Goal: Task Accomplishment & Management: Manage account settings

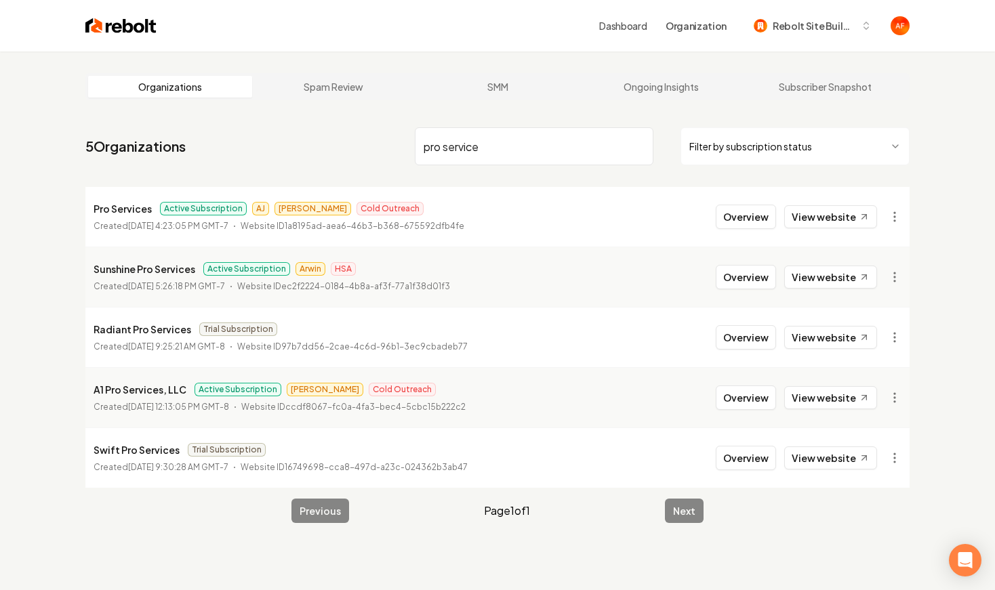
click at [490, 160] on input "pro service" at bounding box center [534, 146] width 238 height 38
click at [93, 34] on img at bounding box center [120, 25] width 71 height 19
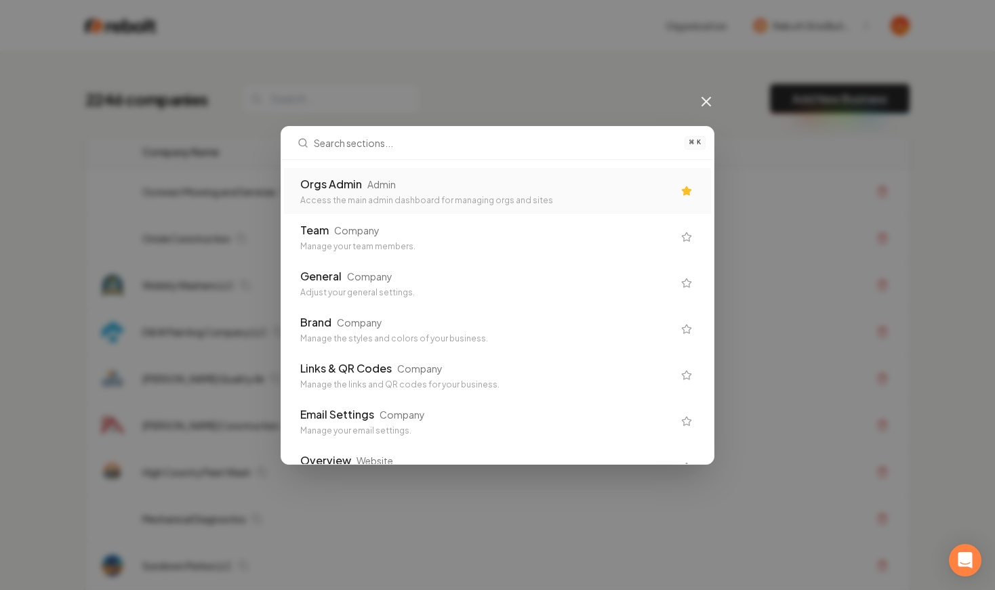
click at [119, 81] on div "⌘ K Orgs Admin Admin Access the main admin dashboard for managing orgs and site…" at bounding box center [497, 295] width 995 height 590
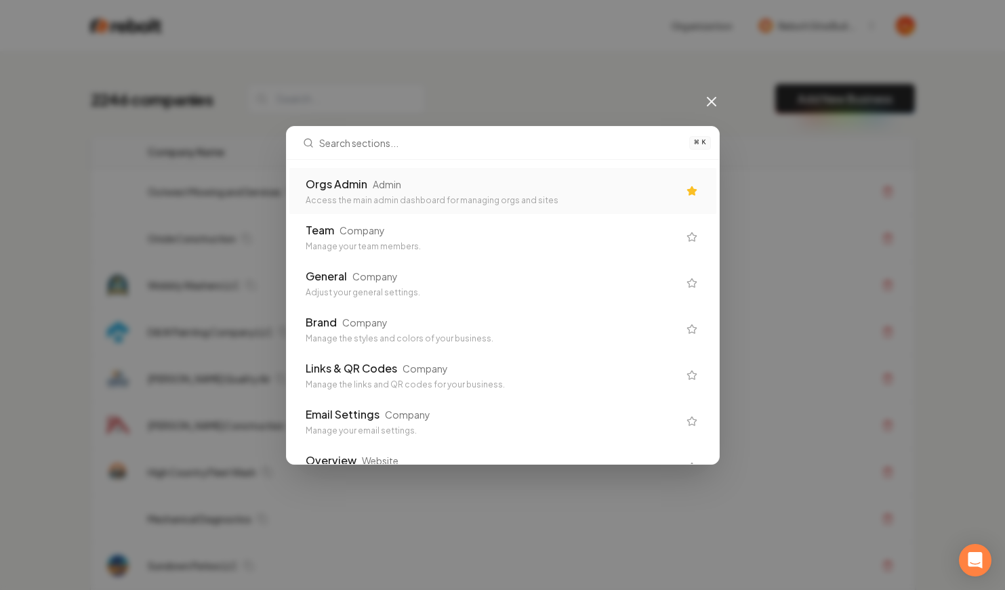
click at [711, 104] on div "⌘ K Orgs Admin Admin Access the main admin dashboard for managing orgs and site…" at bounding box center [502, 295] width 1005 height 590
click at [711, 104] on icon at bounding box center [711, 101] width 16 height 16
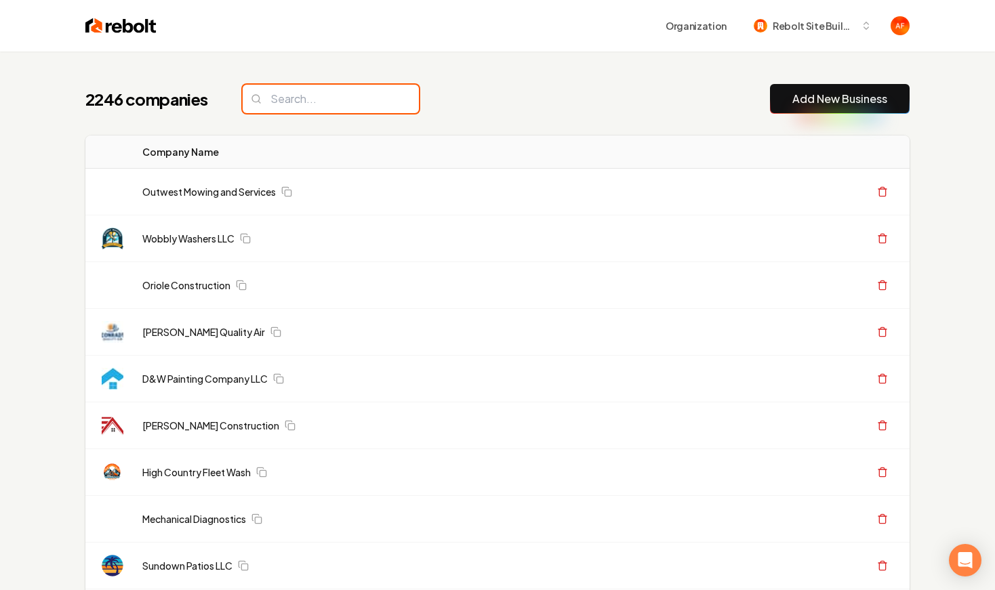
click at [305, 104] on input "search" at bounding box center [331, 99] width 176 height 28
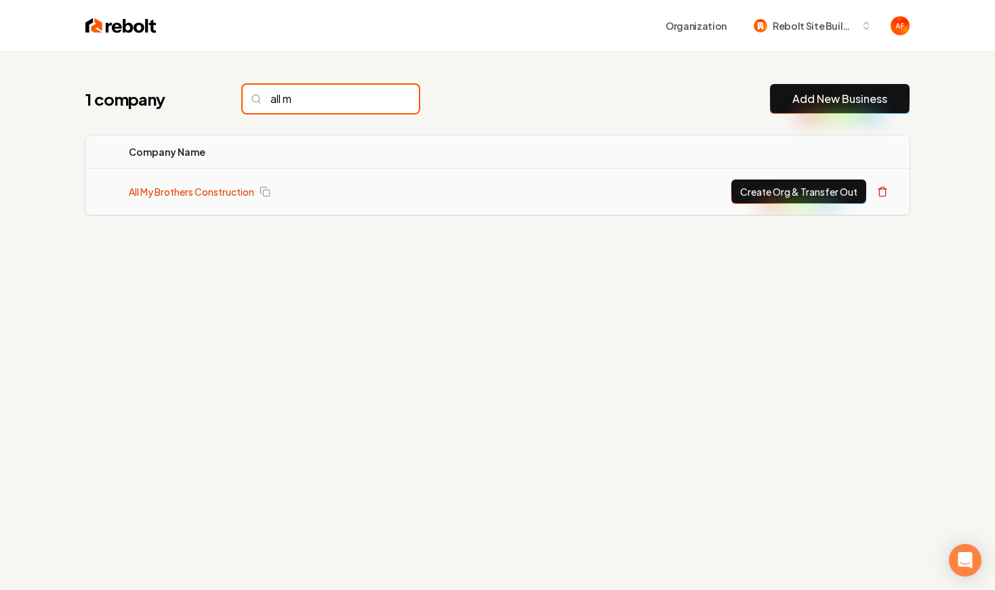
type input "all m"
click at [211, 190] on link "All My Brothers Construction" at bounding box center [191, 192] width 125 height 14
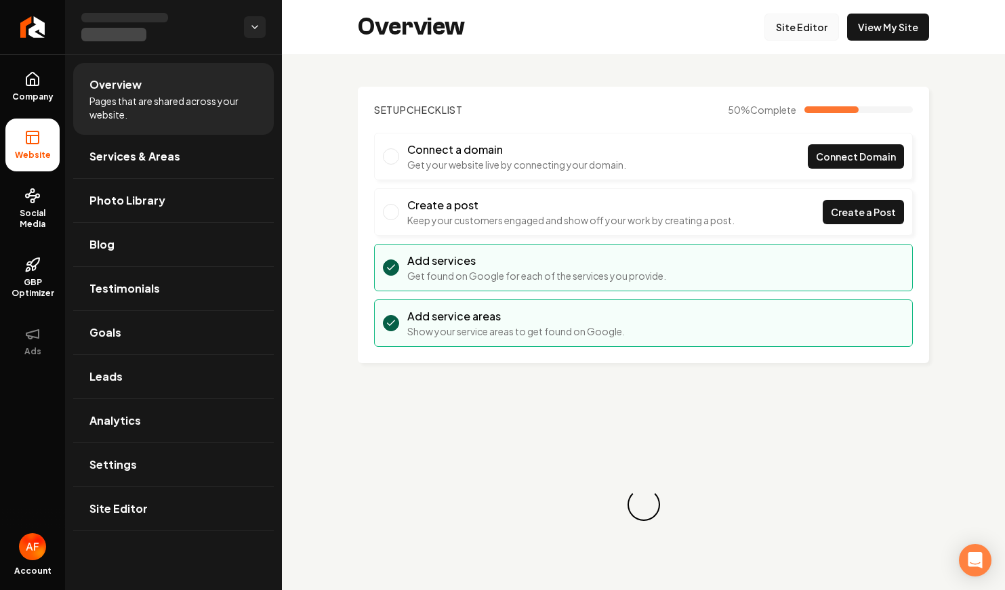
click at [795, 30] on link "Site Editor" at bounding box center [801, 27] width 75 height 27
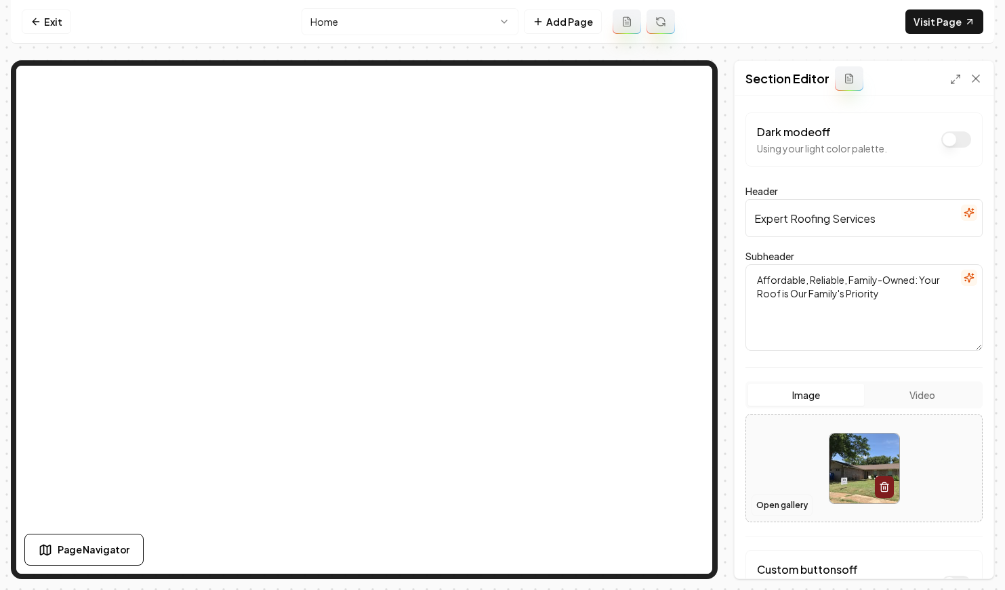
click at [769, 502] on button "Open gallery" at bounding box center [781, 506] width 61 height 22
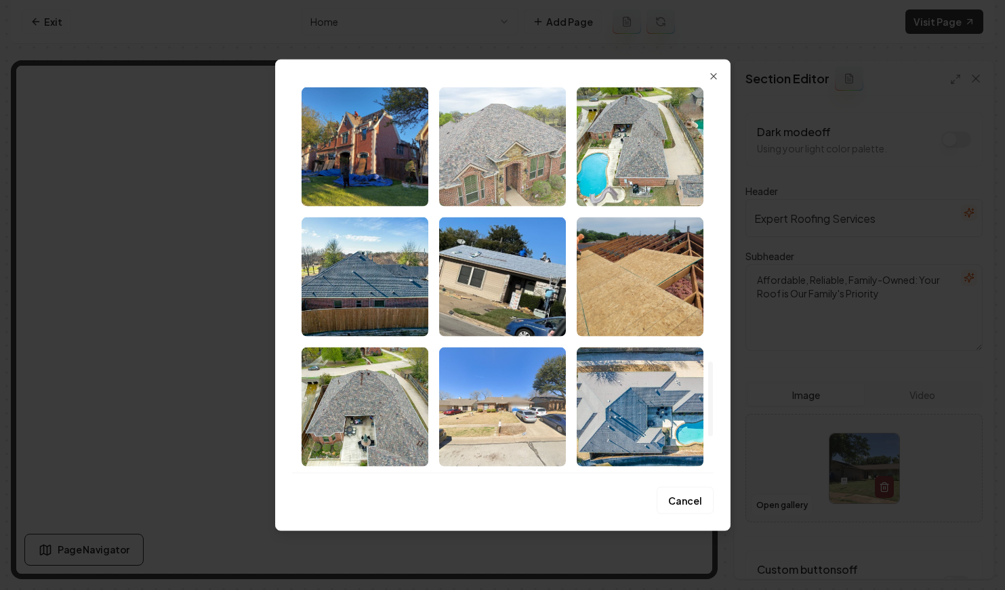
scroll to position [1603, 0]
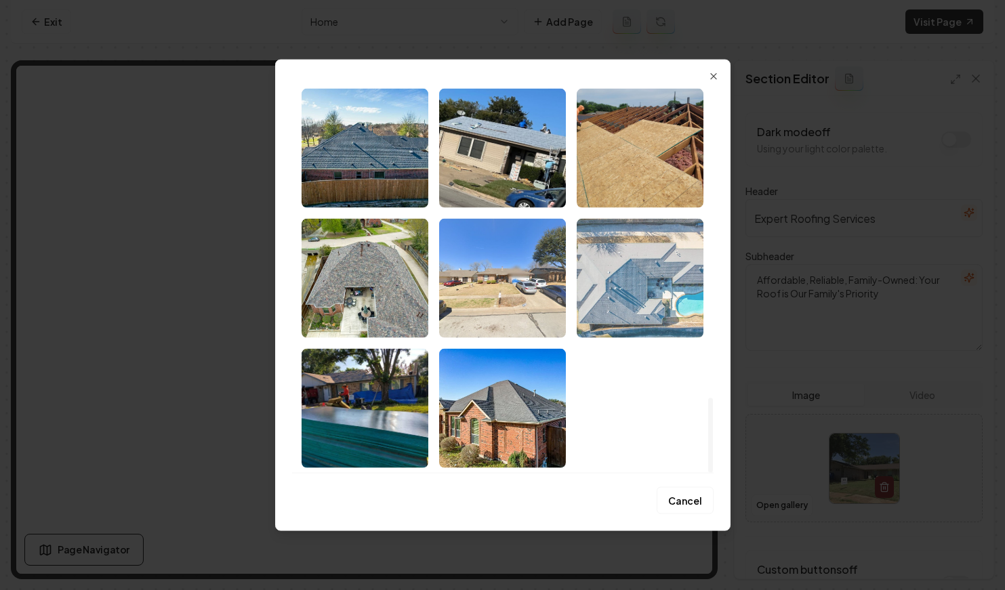
click at [648, 285] on img "Select image image_68ba0dfb5c7cd75eb8fc7d1c.jpeg" at bounding box center [640, 277] width 127 height 119
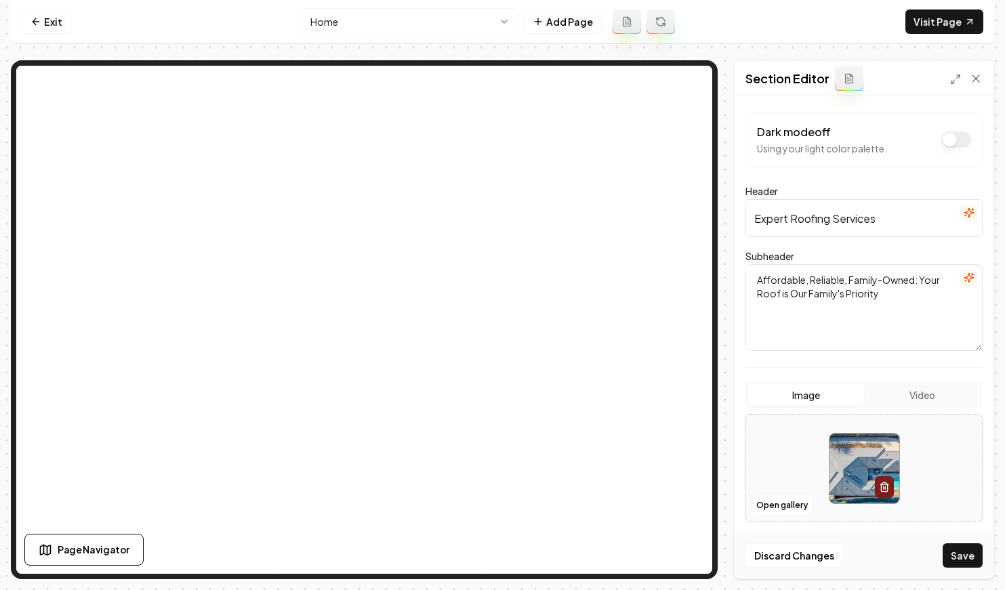
click at [955, 538] on div "Discard Changes Save" at bounding box center [863, 555] width 259 height 47
click at [957, 545] on button "Save" at bounding box center [962, 555] width 40 height 24
click at [43, 14] on link "Exit" at bounding box center [46, 21] width 49 height 24
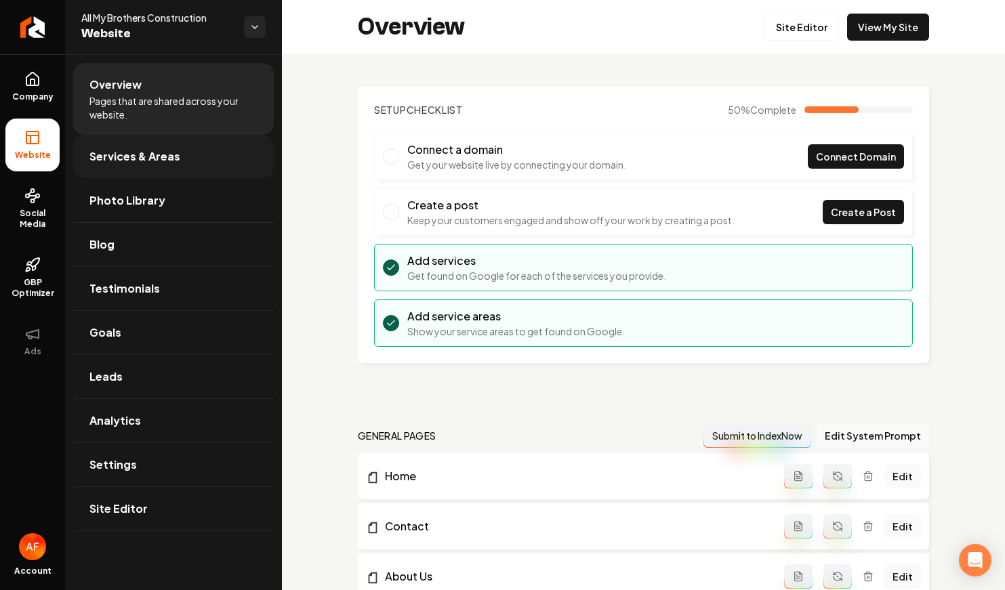
click at [131, 150] on span "Services & Areas" at bounding box center [134, 156] width 91 height 16
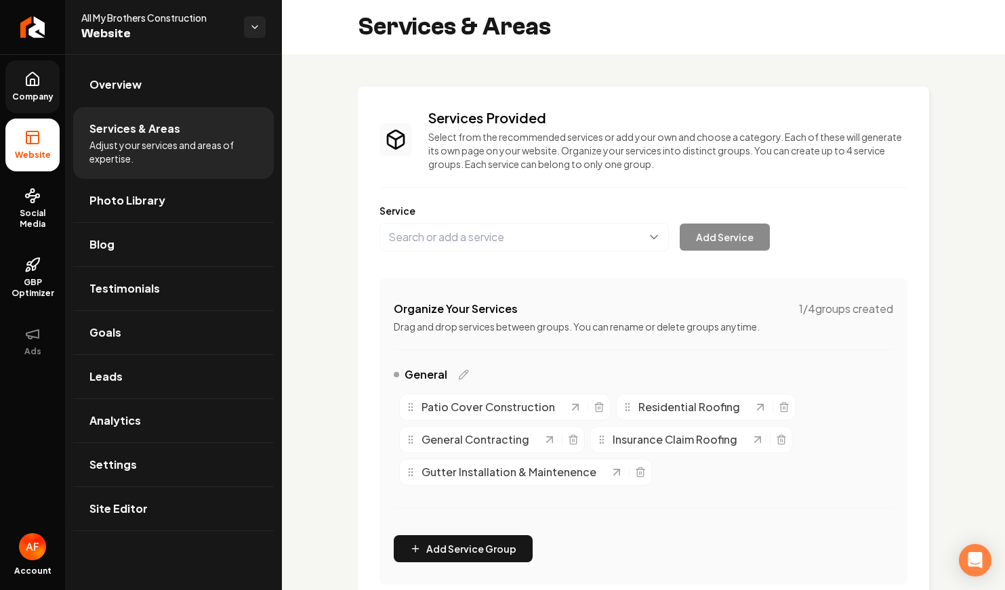
click at [42, 105] on link "Company" at bounding box center [32, 86] width 54 height 53
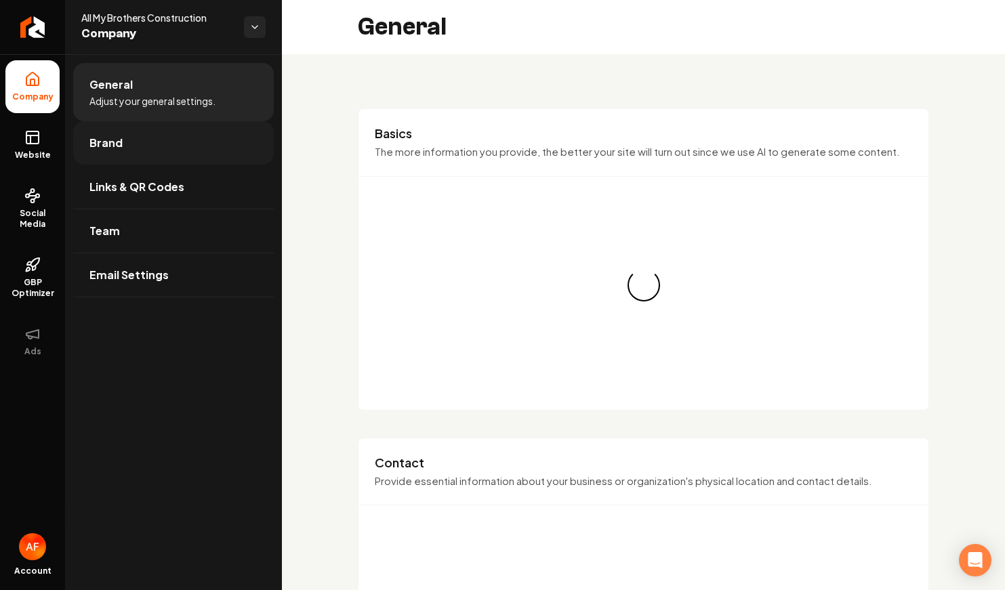
click at [102, 145] on span "Brand" at bounding box center [105, 143] width 33 height 16
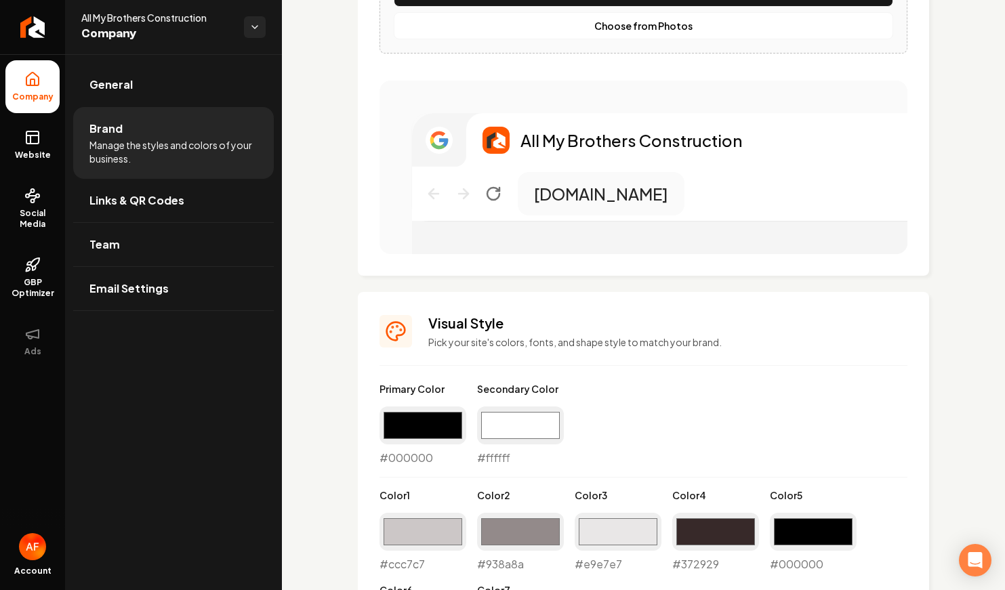
scroll to position [1053, 0]
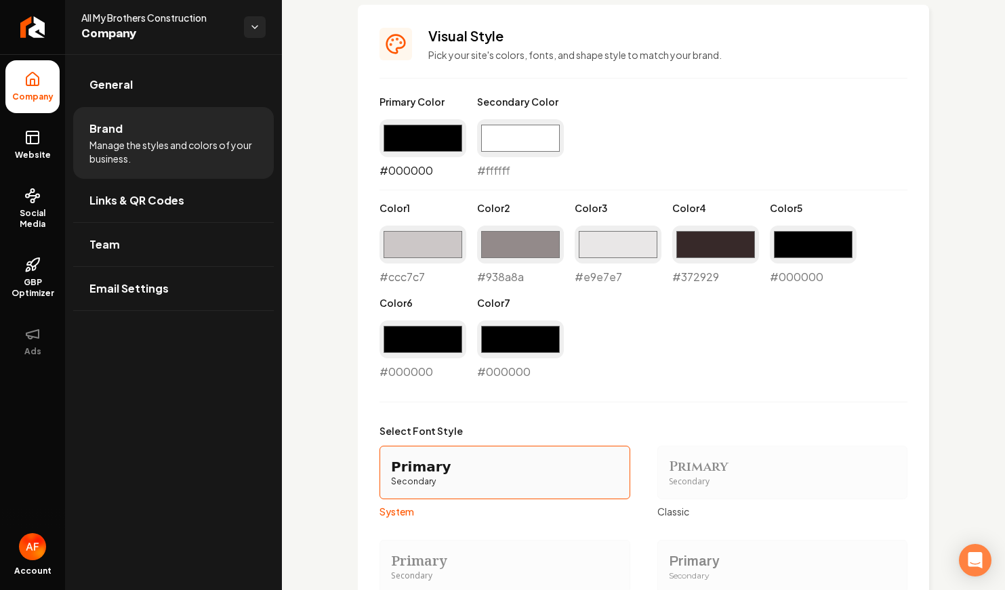
click at [406, 130] on input "#000000" at bounding box center [422, 138] width 87 height 38
type input "#ff0000"
drag, startPoint x: 652, startPoint y: 109, endPoint x: 656, endPoint y: 127, distance: 18.2
click at [652, 110] on div "Primary Color #ff0000 #ff0000 Secondary Color #ffffff #ffffff Color 1 #ccc7c7 #…" at bounding box center [643, 237] width 528 height 285
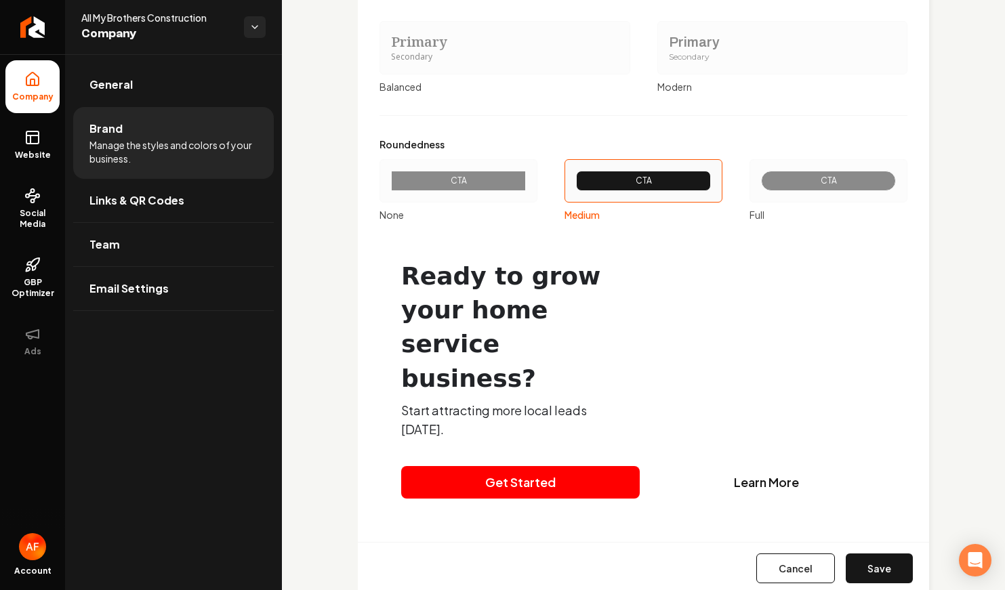
scroll to position [1575, 0]
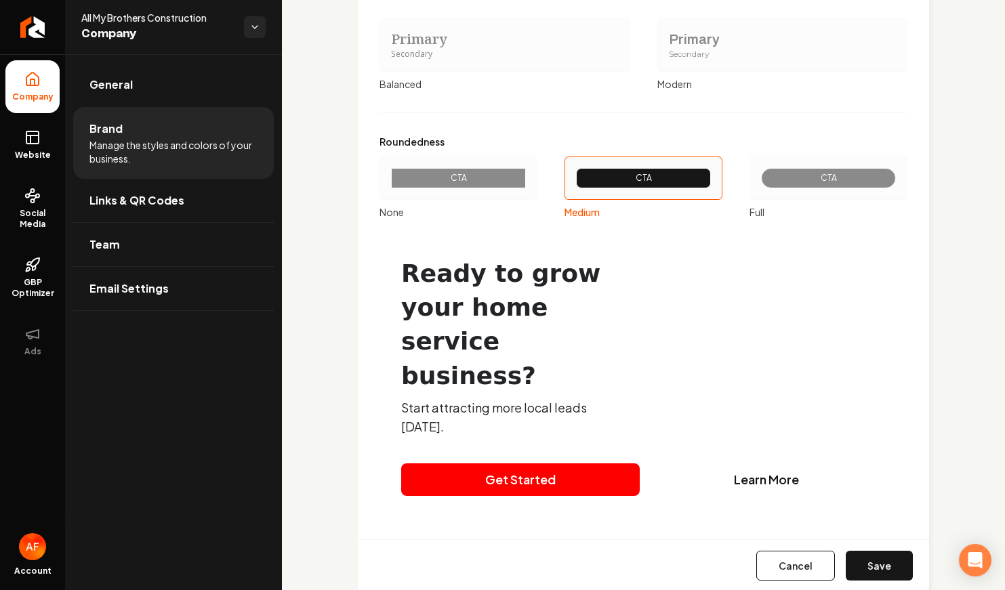
drag, startPoint x: 797, startPoint y: 203, endPoint x: 809, endPoint y: 178, distance: 27.0
click at [797, 202] on label "CTA Full" at bounding box center [828, 187] width 158 height 62
click at [759, 184] on button "CTA Full" at bounding box center [754, 178] width 11 height 11
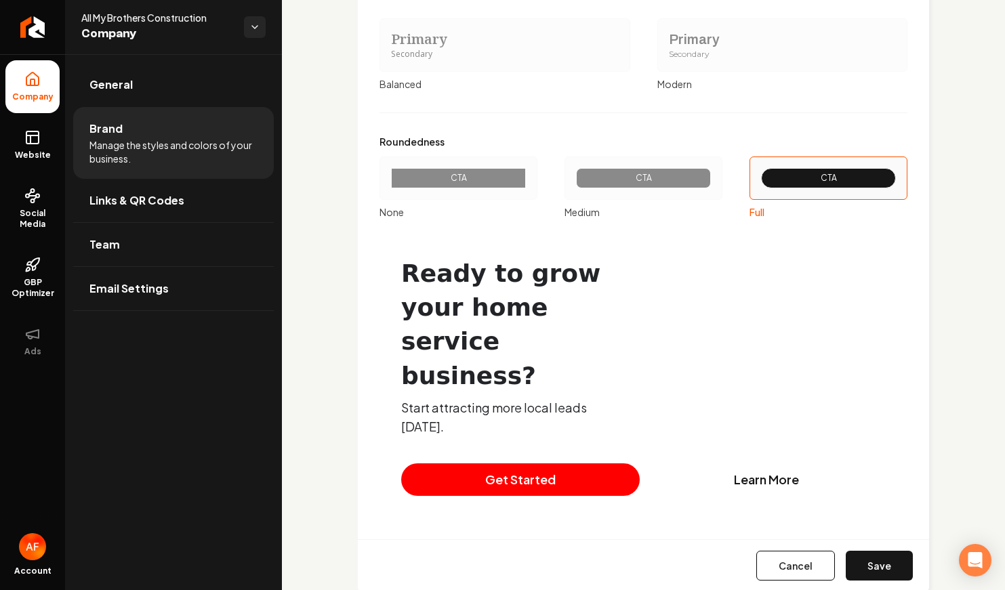
click at [809, 178] on div "CTA" at bounding box center [828, 178] width 112 height 11
click at [759, 178] on button "CTA Full" at bounding box center [754, 178] width 11 height 11
click at [879, 551] on button "Save" at bounding box center [878, 566] width 67 height 30
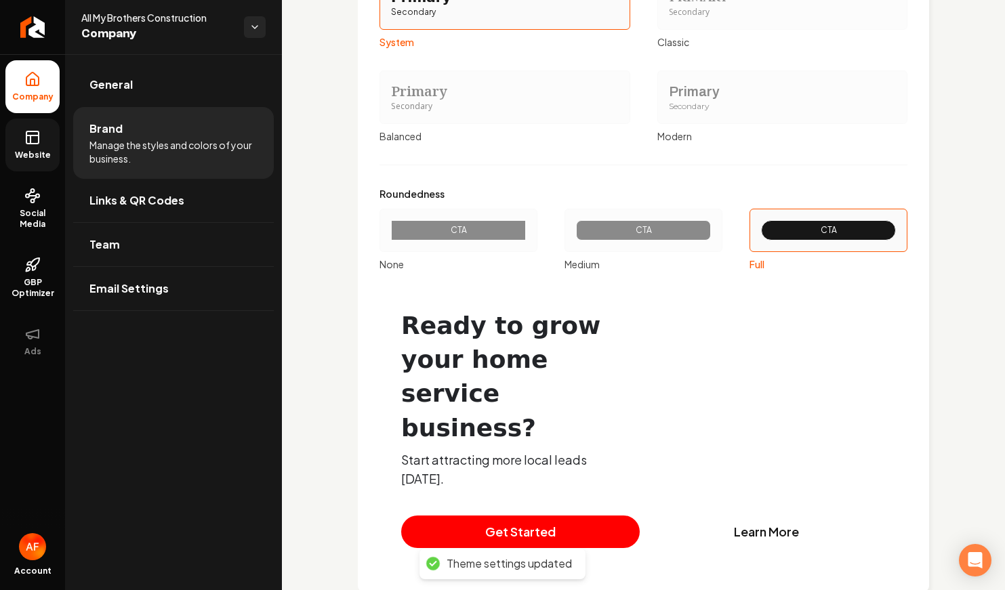
click at [42, 138] on link "Website" at bounding box center [32, 145] width 54 height 53
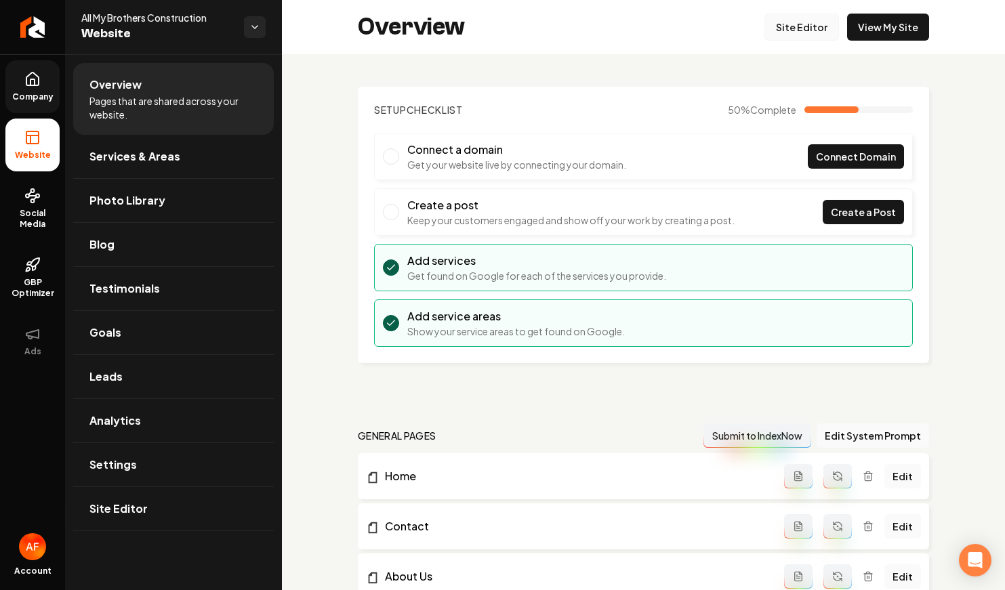
click at [791, 16] on link "Site Editor" at bounding box center [801, 27] width 75 height 27
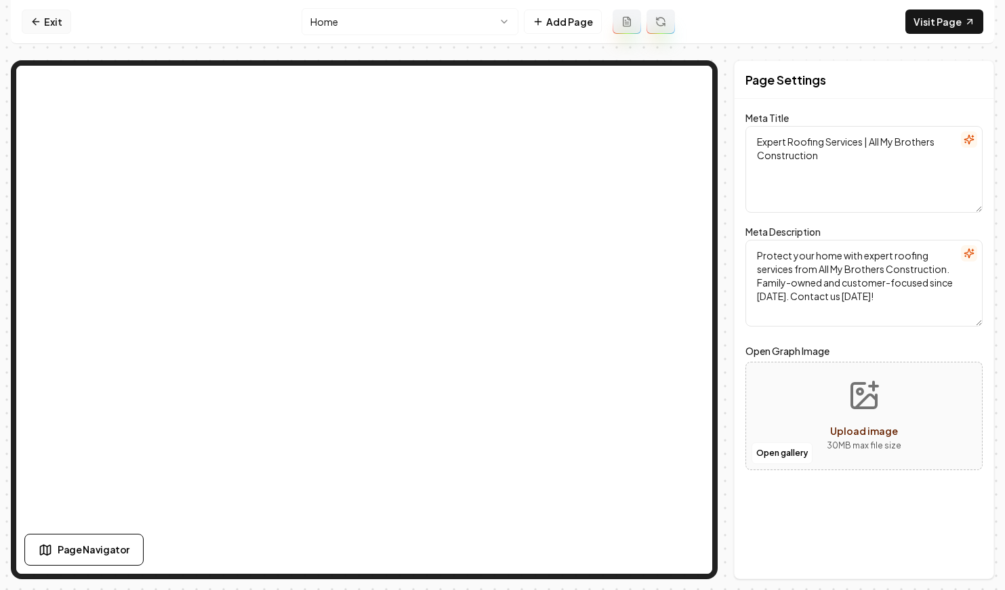
click at [47, 20] on link "Exit" at bounding box center [46, 21] width 49 height 24
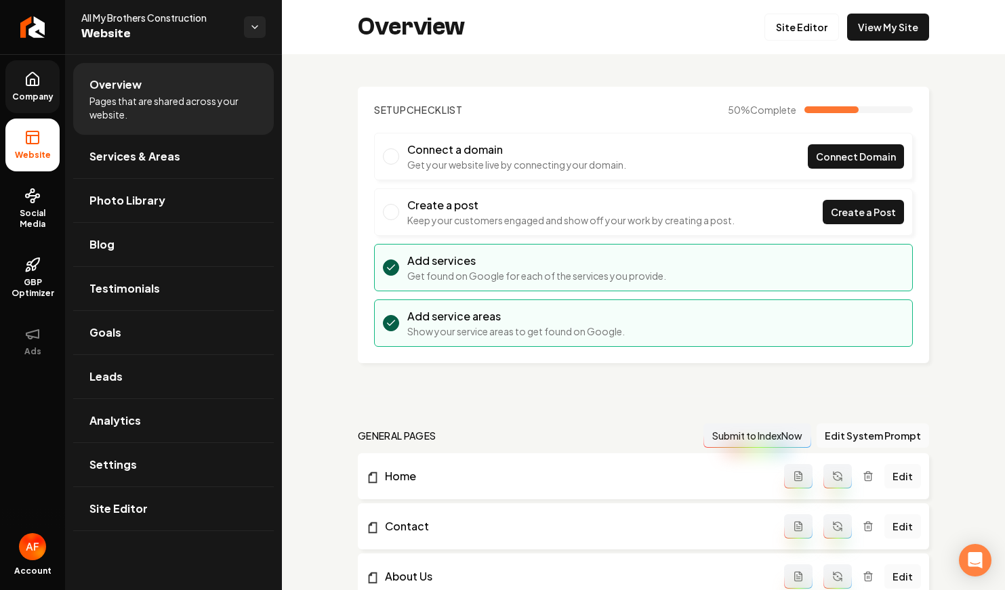
click at [48, 100] on span "Company" at bounding box center [33, 96] width 52 height 11
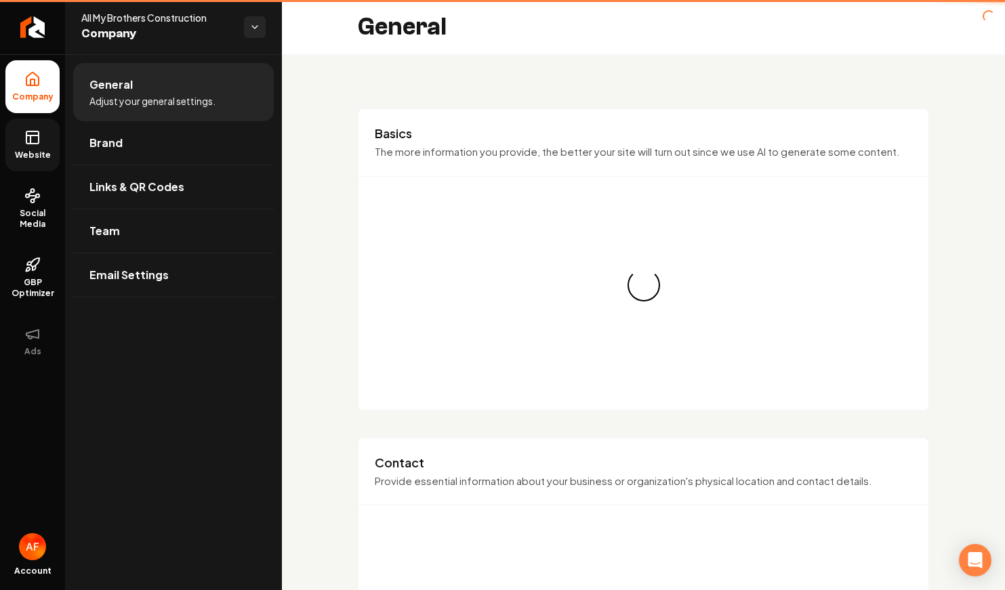
click at [49, 136] on link "Website" at bounding box center [32, 145] width 54 height 53
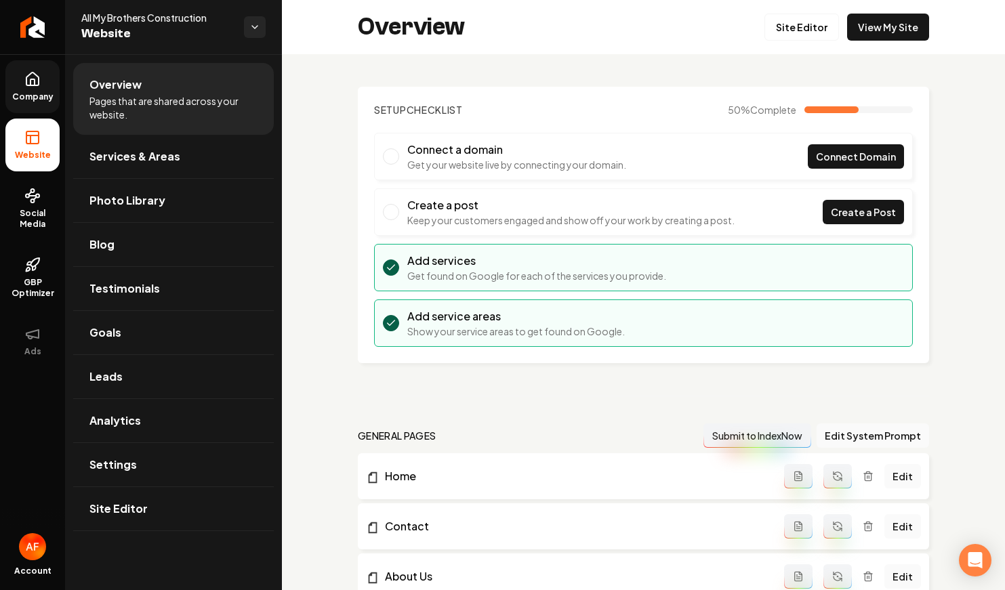
click at [33, 105] on link "Company" at bounding box center [32, 86] width 54 height 53
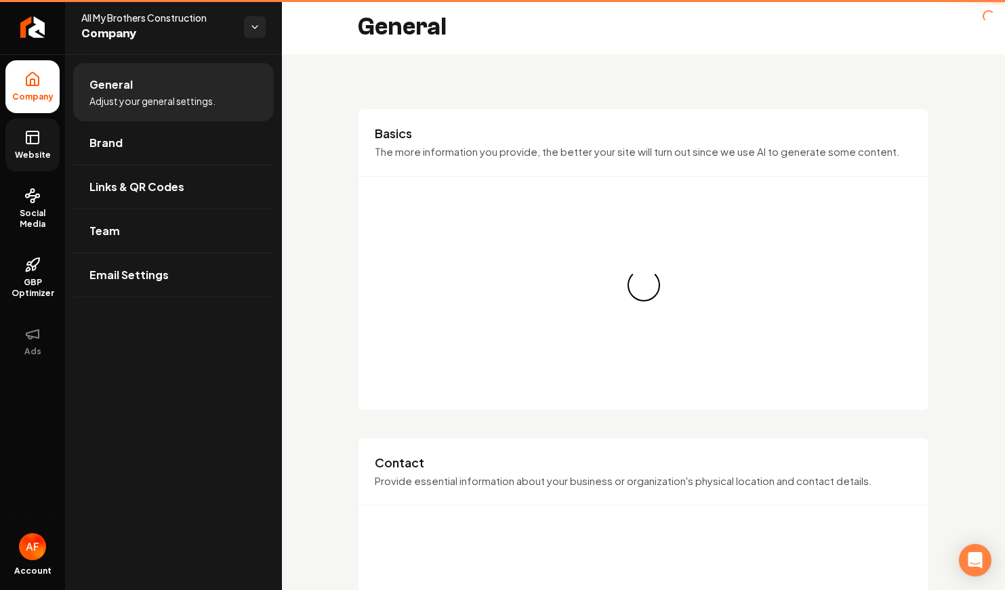
click at [129, 152] on link "Brand" at bounding box center [173, 142] width 201 height 43
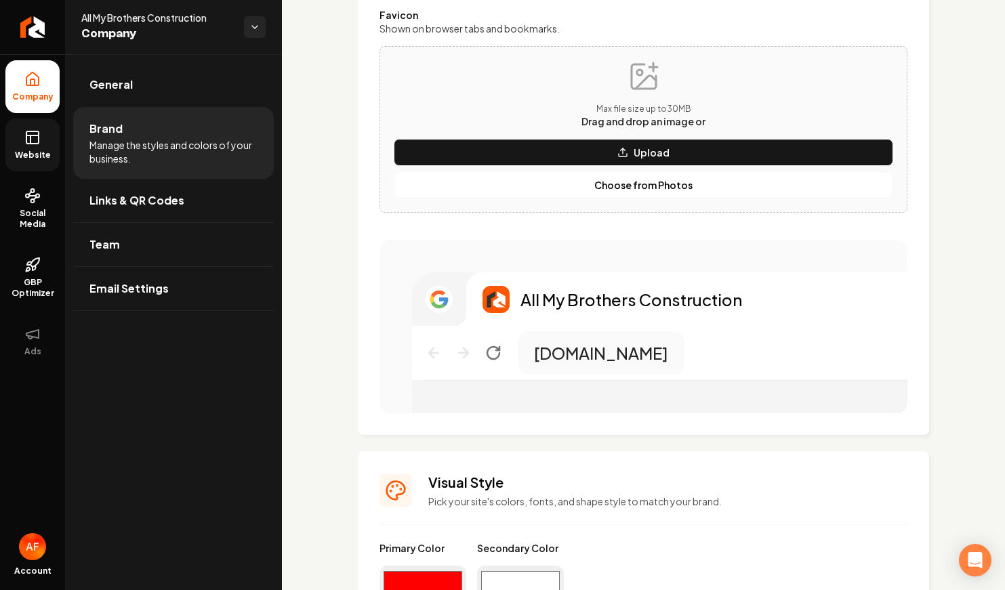
scroll to position [821, 0]
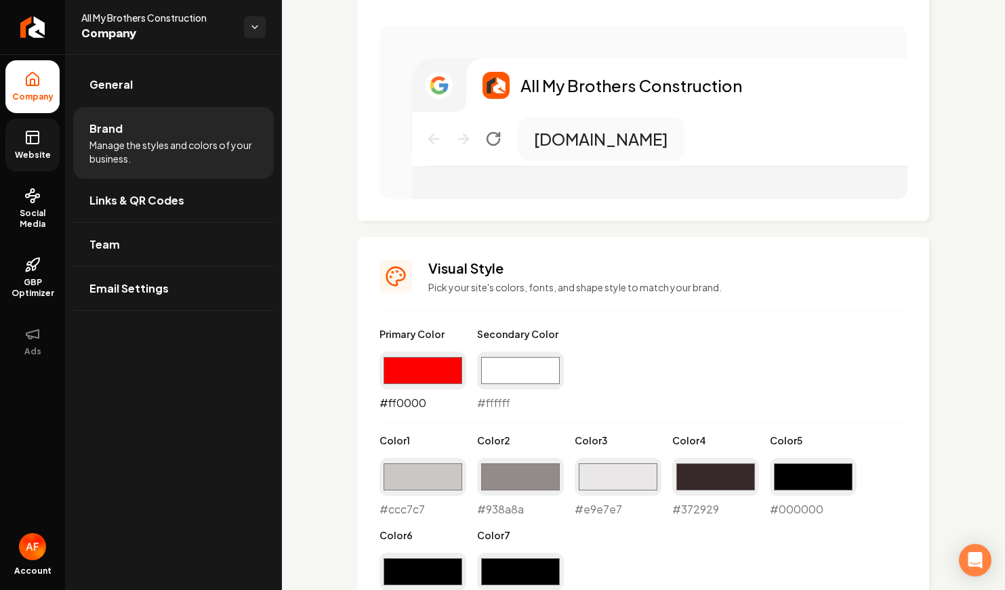
click at [427, 367] on input "#ff0000" at bounding box center [422, 371] width 87 height 38
type input "#000000"
click at [501, 380] on input "#ffffff" at bounding box center [520, 371] width 87 height 38
type input "#ff0000"
click at [738, 362] on div "Primary Color #000000 #000000 Secondary Color #ff0000 #ff0000 Color 1 #ccc7c7 #…" at bounding box center [643, 469] width 528 height 285
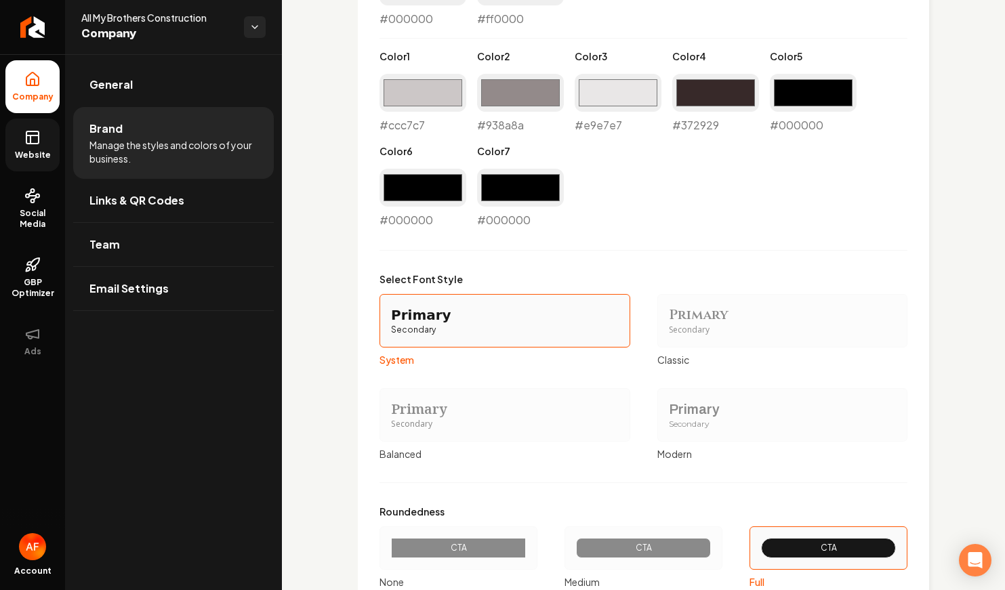
scroll to position [1575, 0]
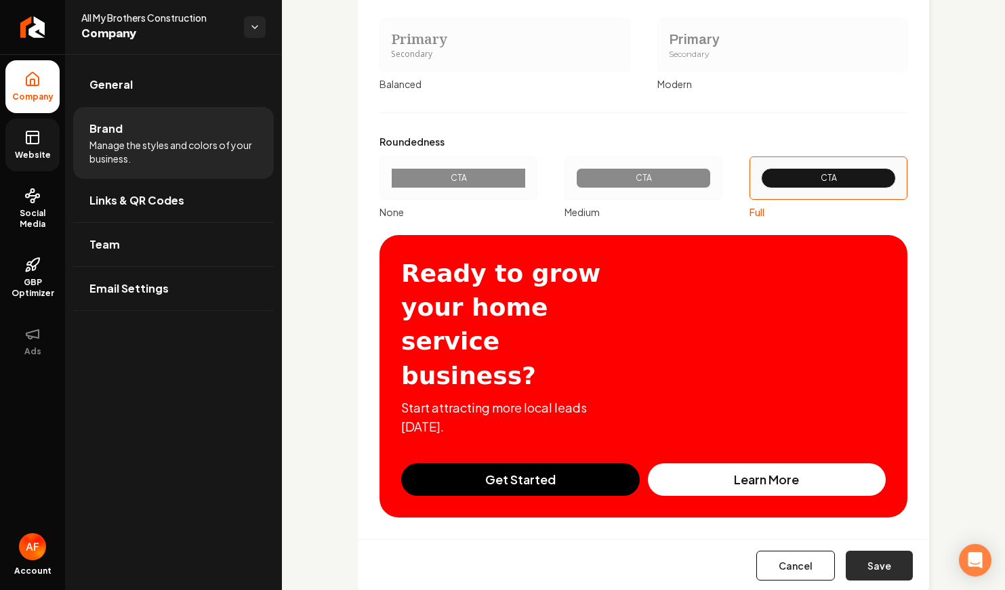
click at [890, 551] on button "Save" at bounding box center [878, 566] width 67 height 30
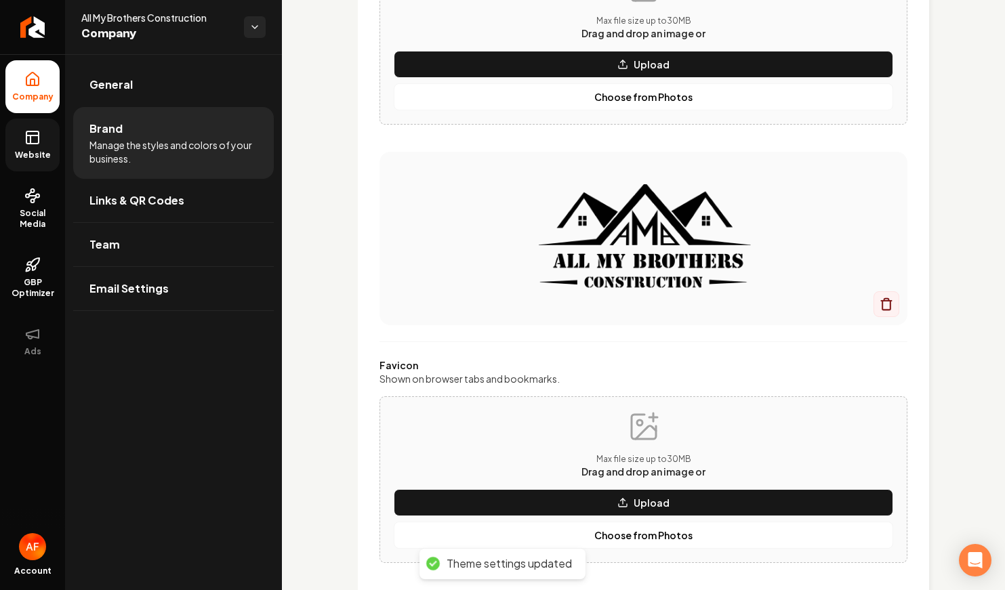
scroll to position [0, 0]
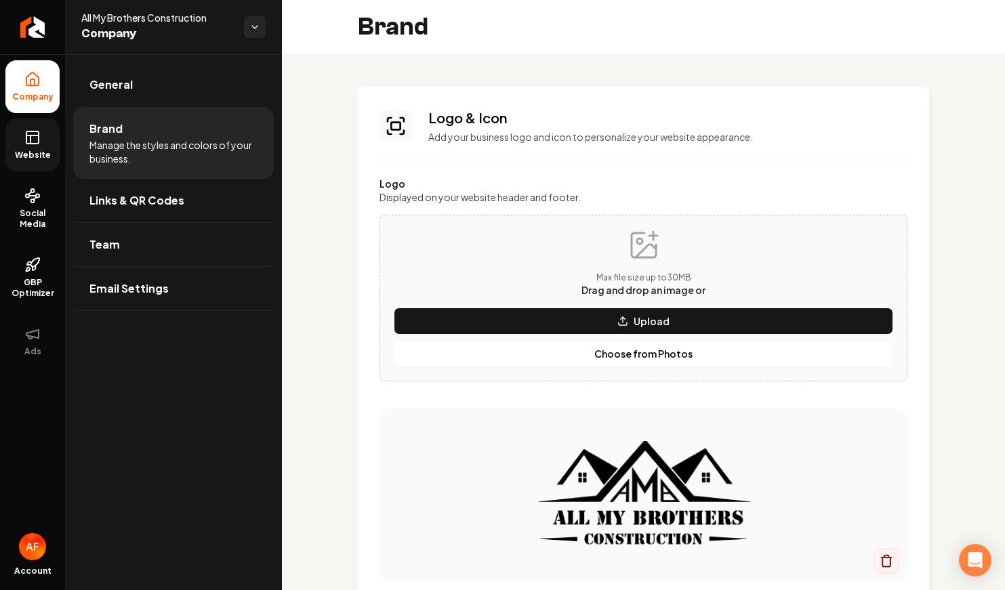
click at [37, 142] on icon at bounding box center [32, 137] width 16 height 16
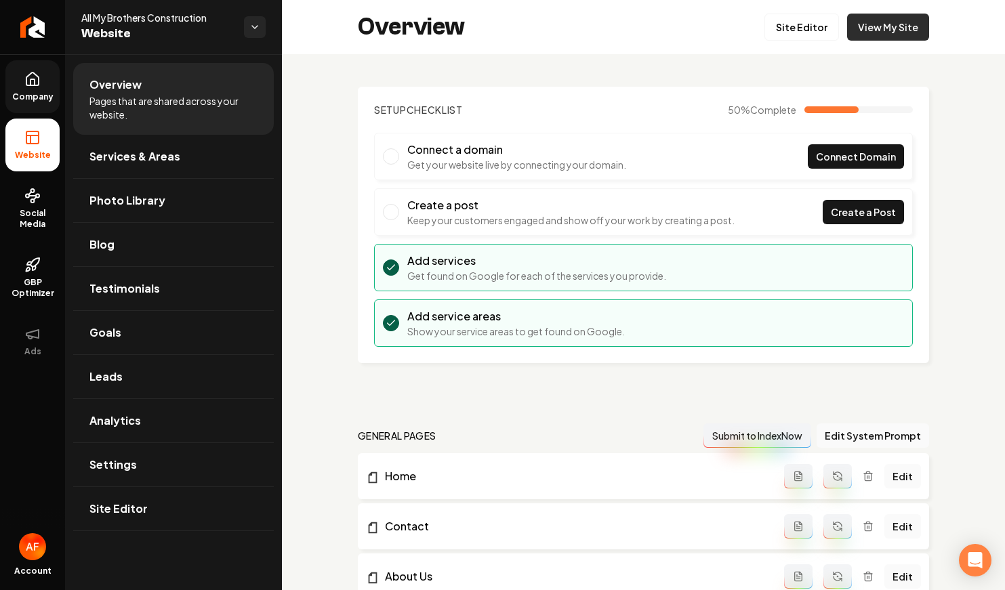
click at [862, 24] on link "View My Site" at bounding box center [888, 27] width 82 height 27
click at [805, 30] on link "Site Editor" at bounding box center [801, 27] width 75 height 27
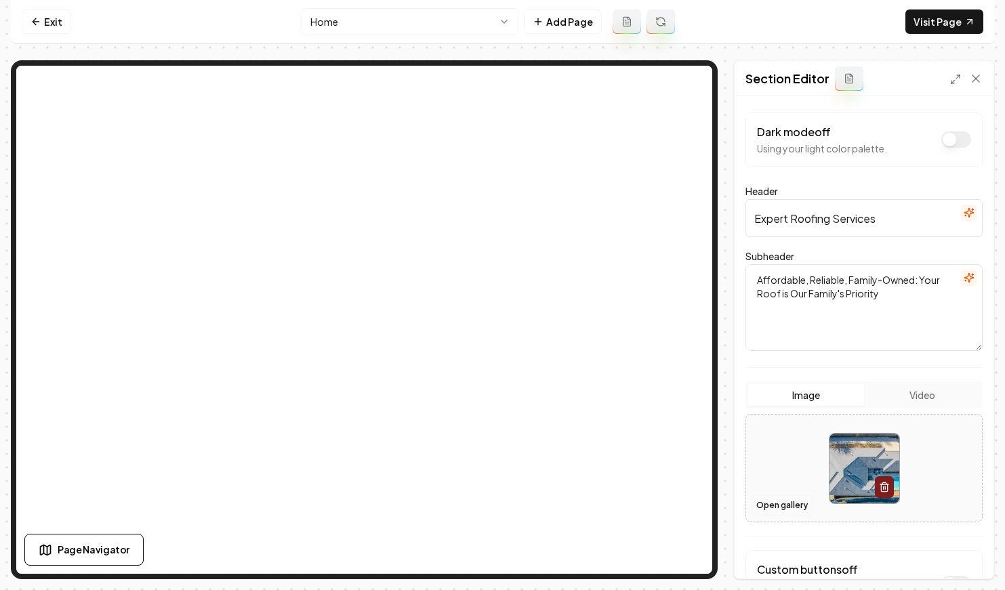
click at [765, 502] on button "Open gallery" at bounding box center [781, 506] width 61 height 22
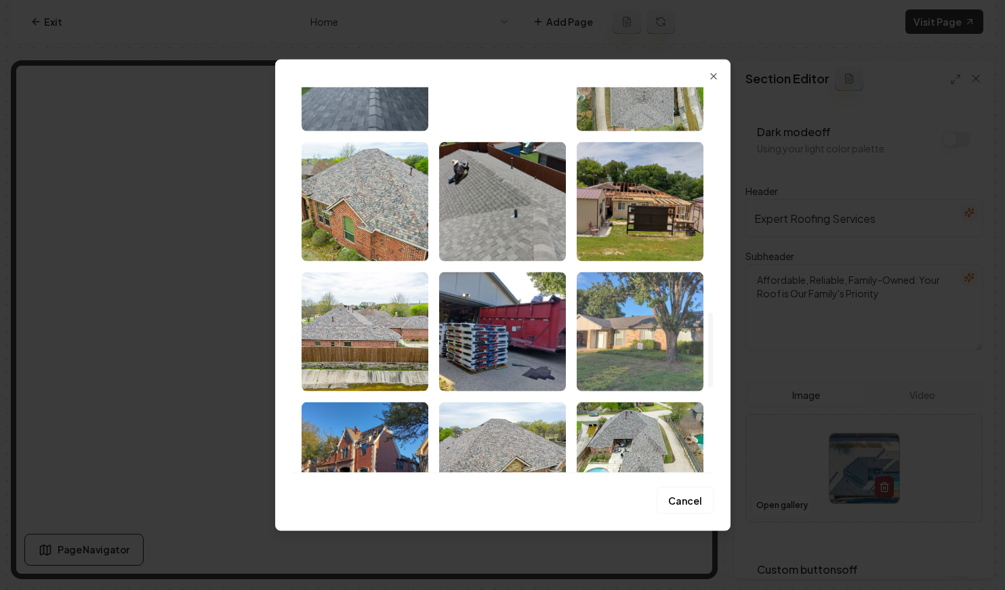
scroll to position [1173, 0]
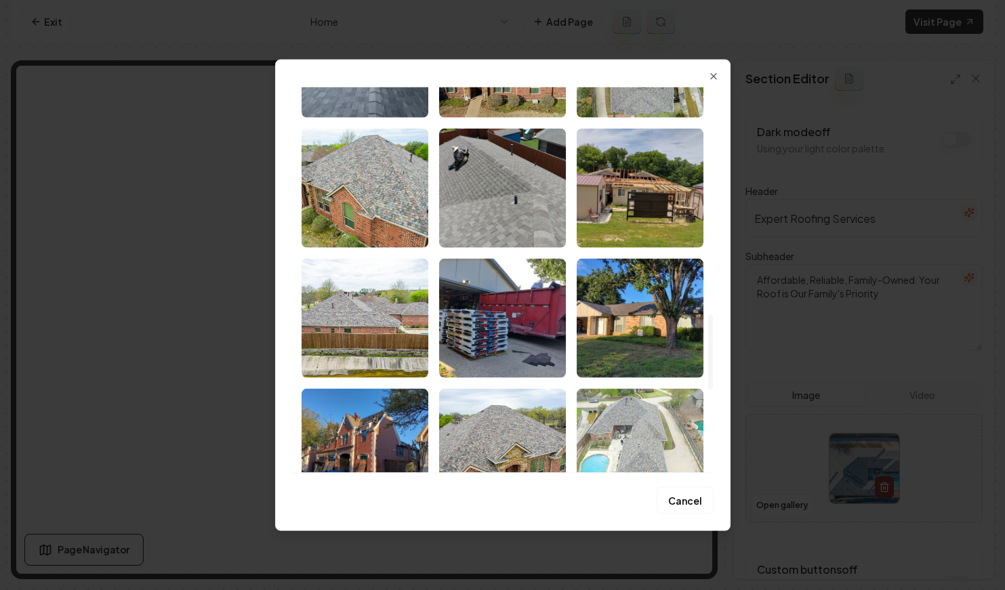
click at [637, 410] on img "Select image image_68ba0dfc5c7cd75eb8fc8142.jpeg" at bounding box center [640, 447] width 127 height 119
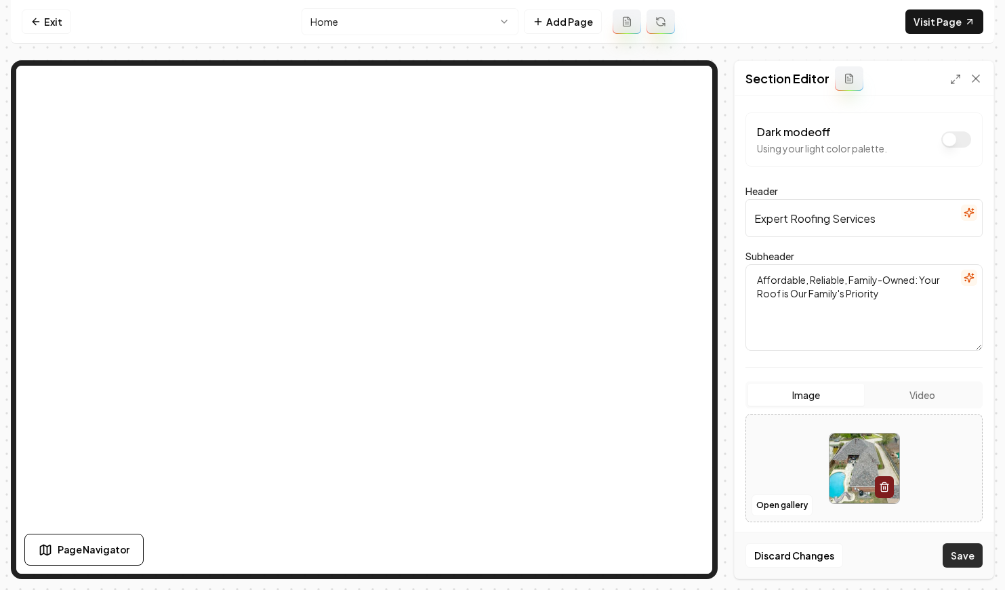
click at [957, 553] on button "Save" at bounding box center [962, 555] width 40 height 24
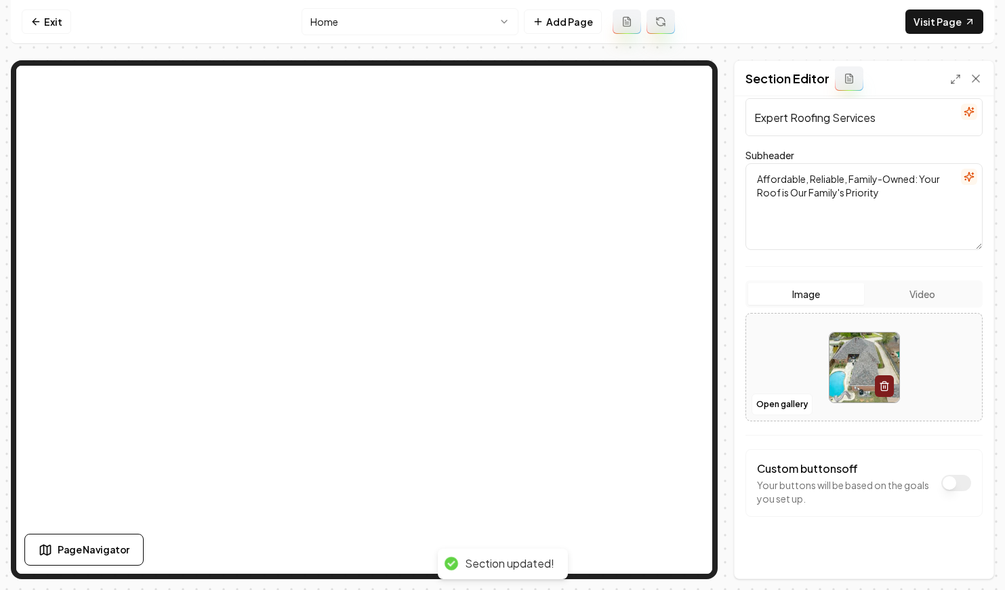
scroll to position [110, 0]
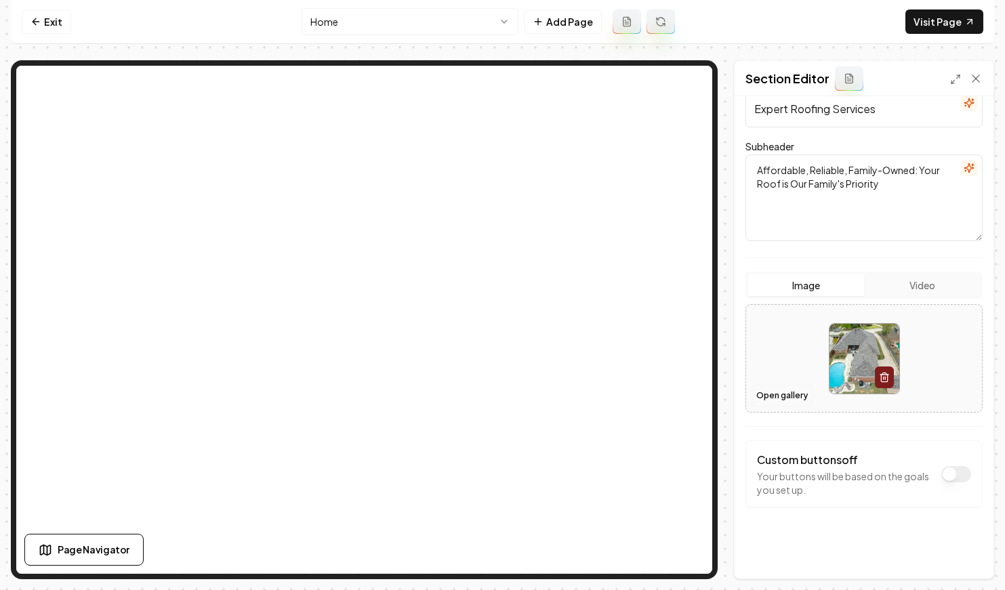
click at [766, 398] on button "Open gallery" at bounding box center [781, 396] width 61 height 22
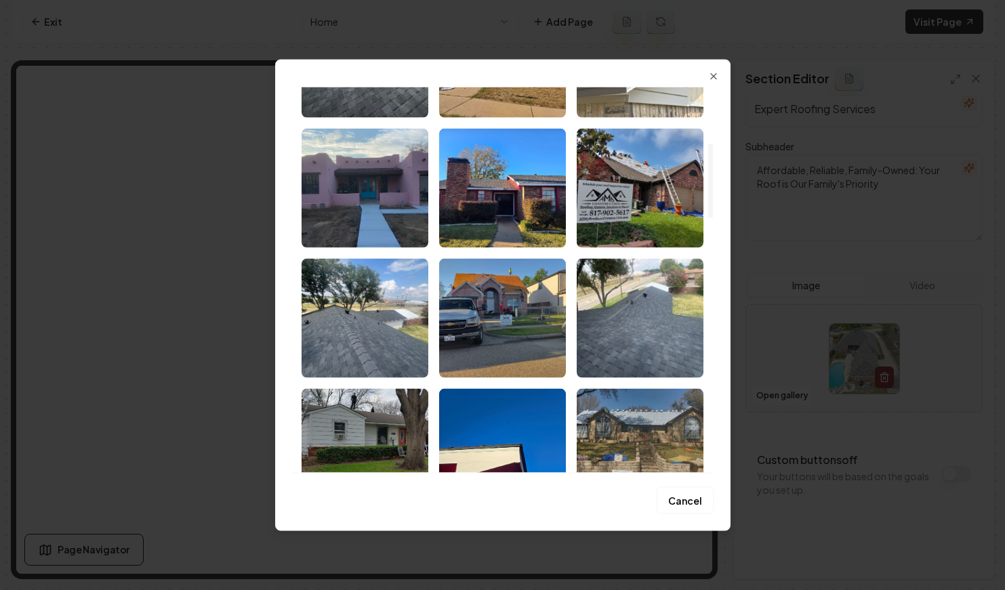
scroll to position [287, 0]
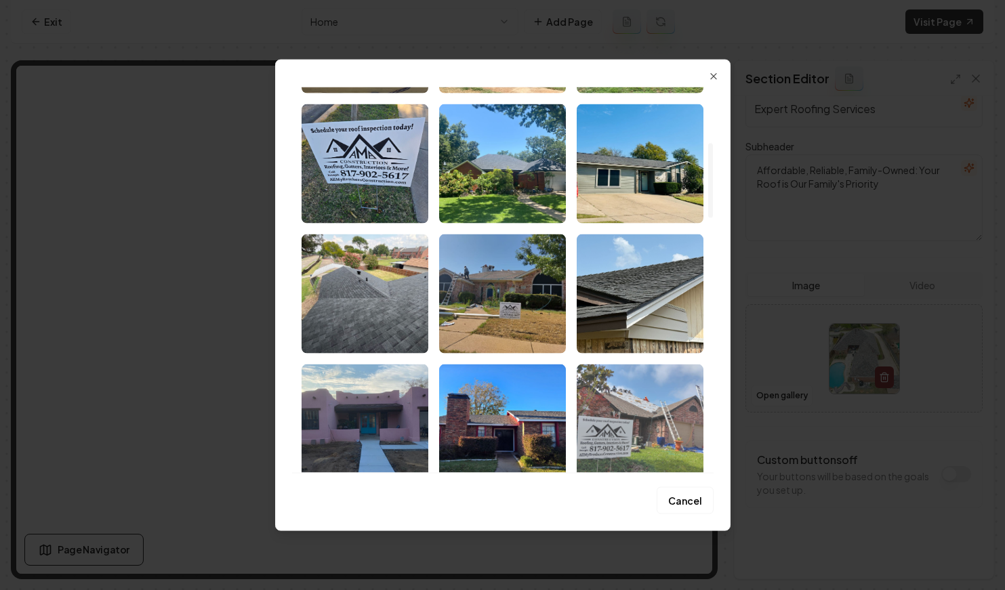
click at [650, 398] on img "Select image image_68ba0dfc5c7cd75eb8fc8af7.jpeg" at bounding box center [640, 423] width 127 height 119
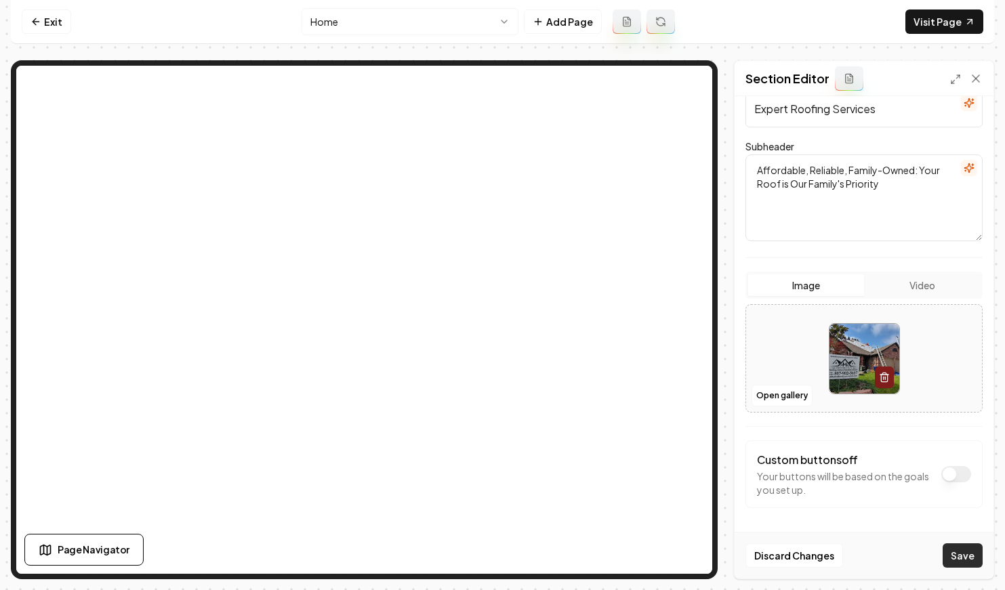
click at [951, 555] on button "Save" at bounding box center [962, 555] width 40 height 24
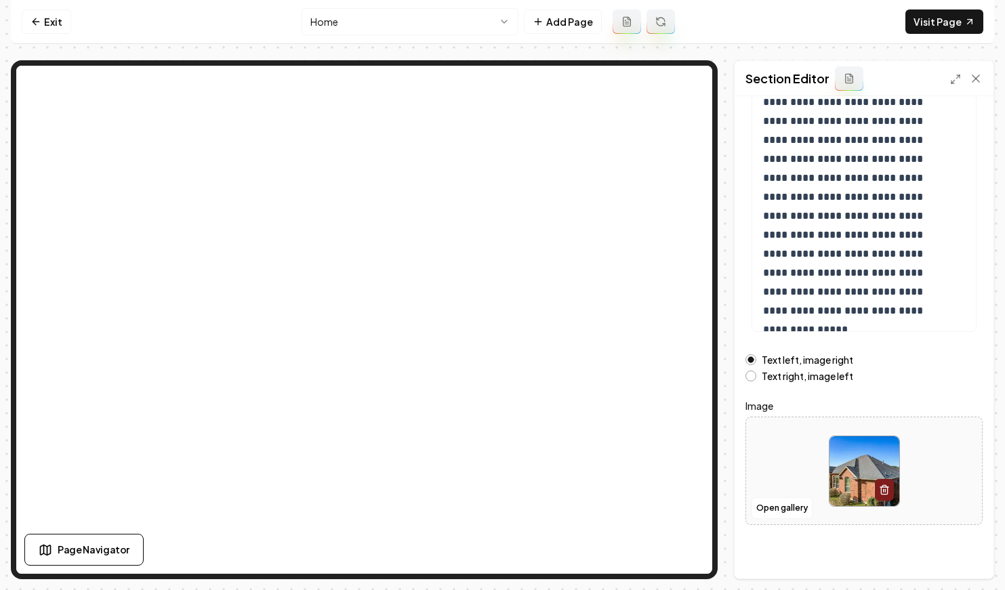
scroll to position [142, 0]
click at [774, 506] on button "Open gallery" at bounding box center [781, 508] width 61 height 22
